Goal: Book appointment/travel/reservation

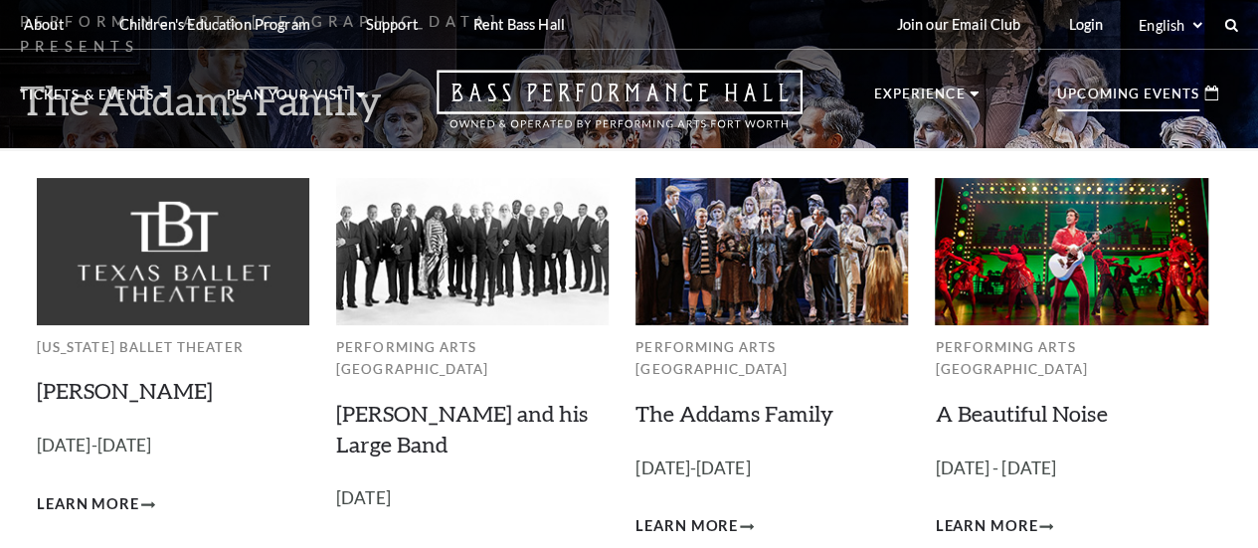
click at [777, 301] on img at bounding box center [771, 251] width 272 height 146
click at [724, 408] on link "The Addams Family" at bounding box center [734, 413] width 198 height 27
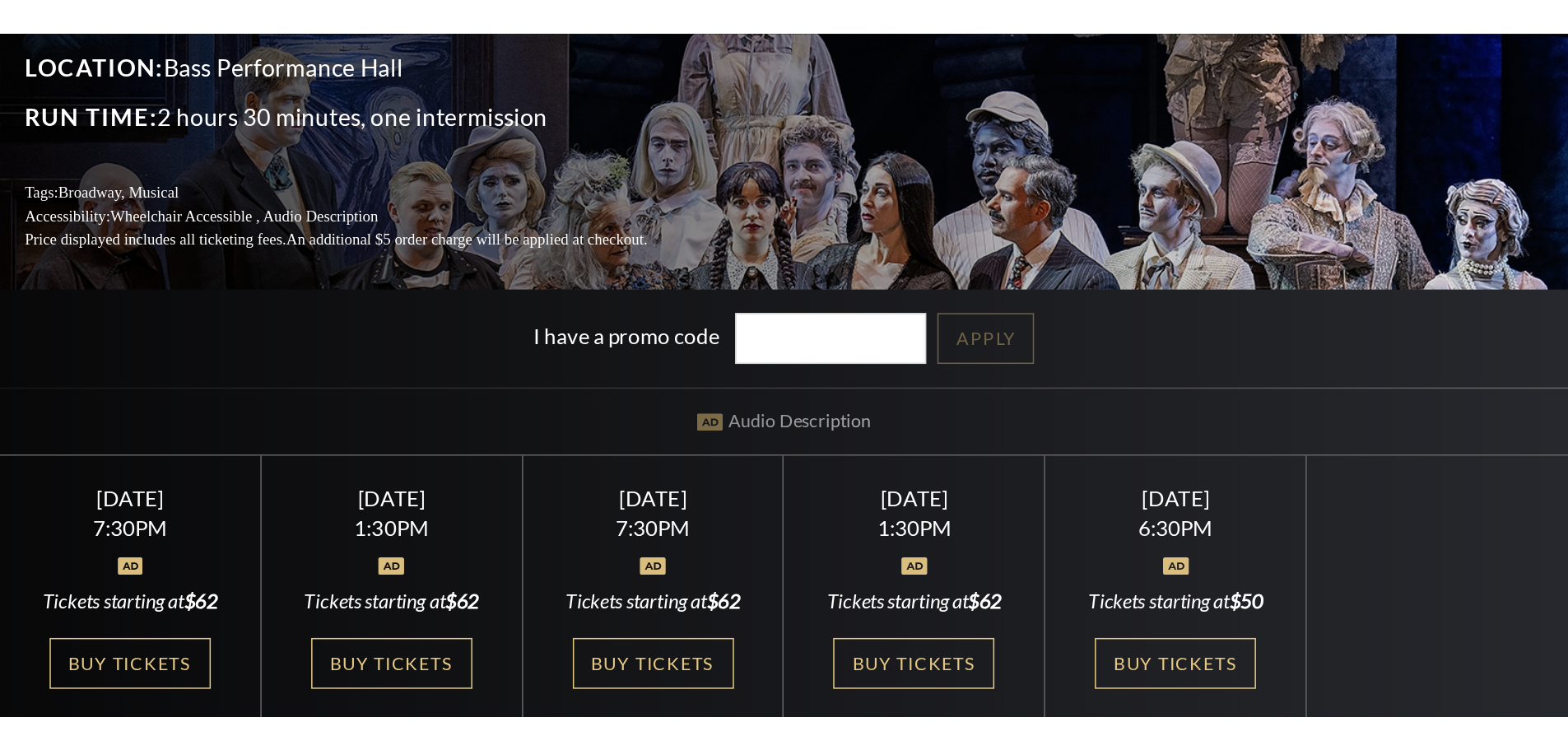
scroll to position [228, 0]
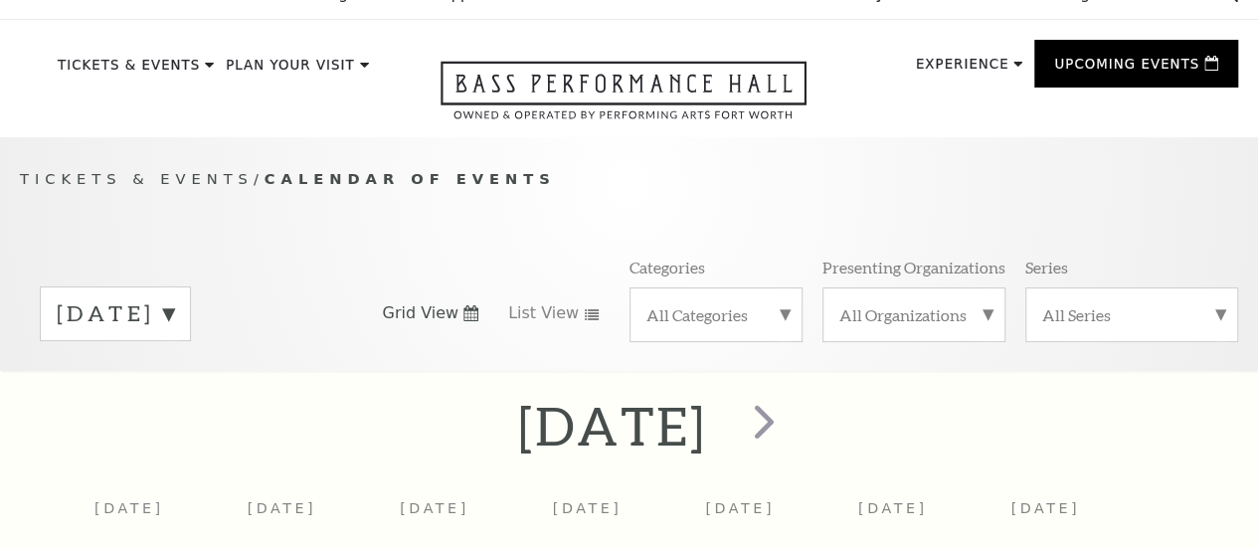
scroll to position [29, 0]
click at [793, 439] on span "next" at bounding box center [764, 422] width 57 height 57
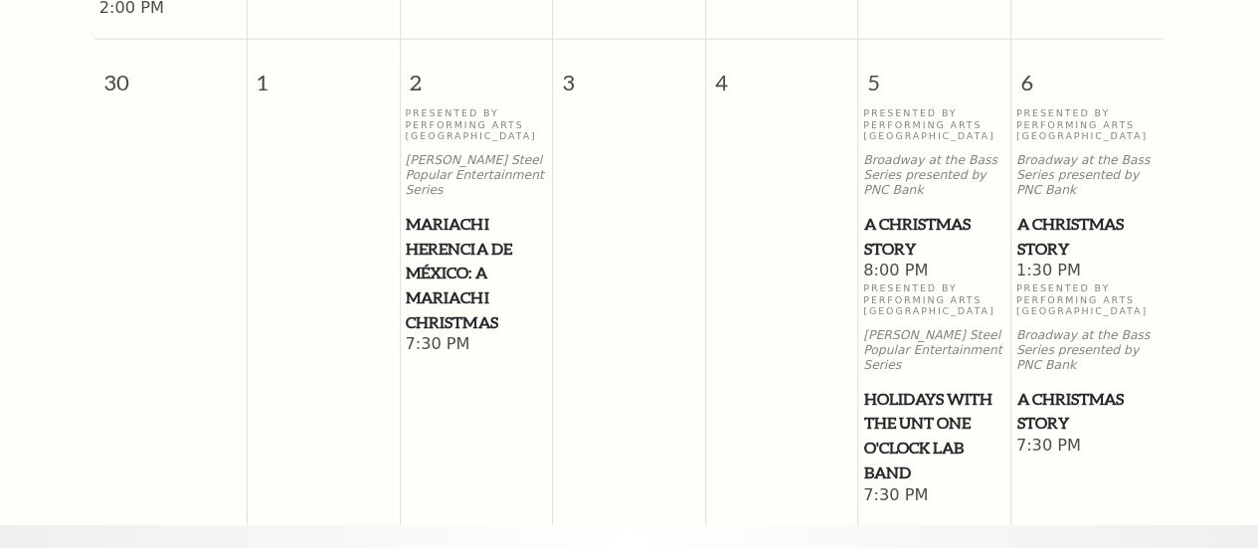
scroll to position [2435, 0]
